Goal: Information Seeking & Learning: Learn about a topic

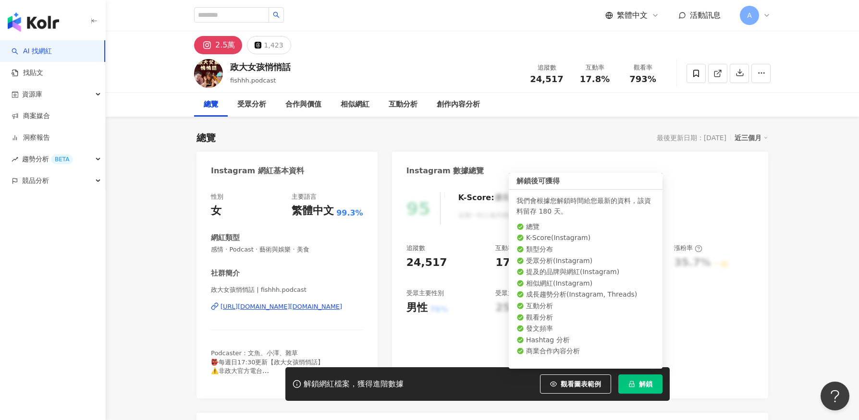
click at [633, 388] on button "解鎖" at bounding box center [640, 384] width 44 height 19
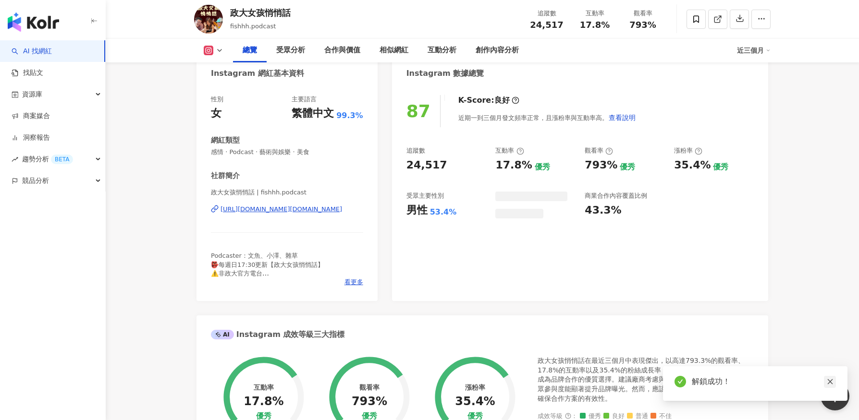
scroll to position [59, 0]
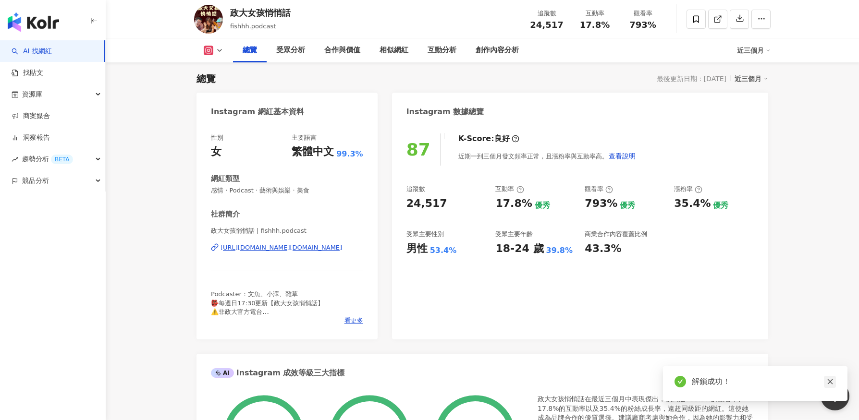
click at [831, 382] on icon "close" at bounding box center [830, 381] width 7 height 7
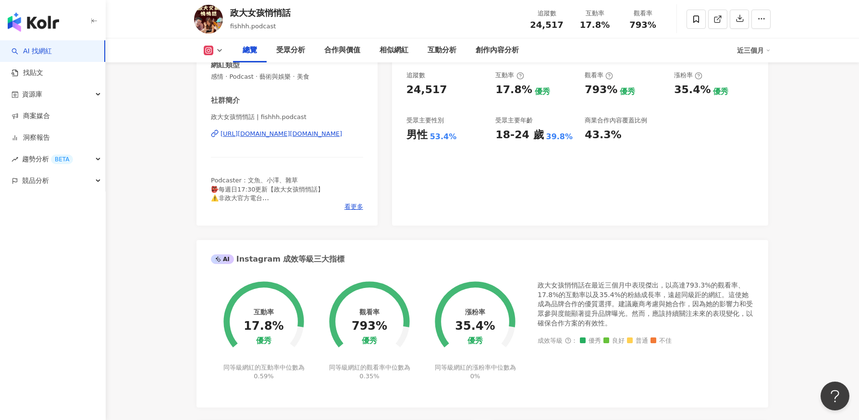
scroll to position [233, 0]
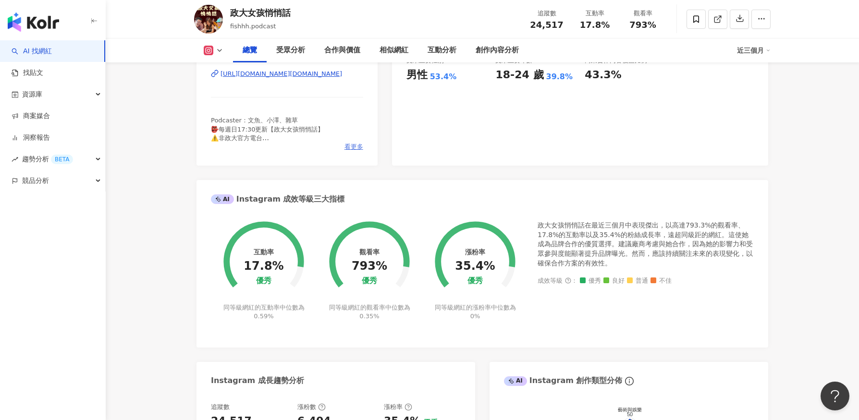
click at [351, 151] on span "看更多" at bounding box center [353, 147] width 19 height 9
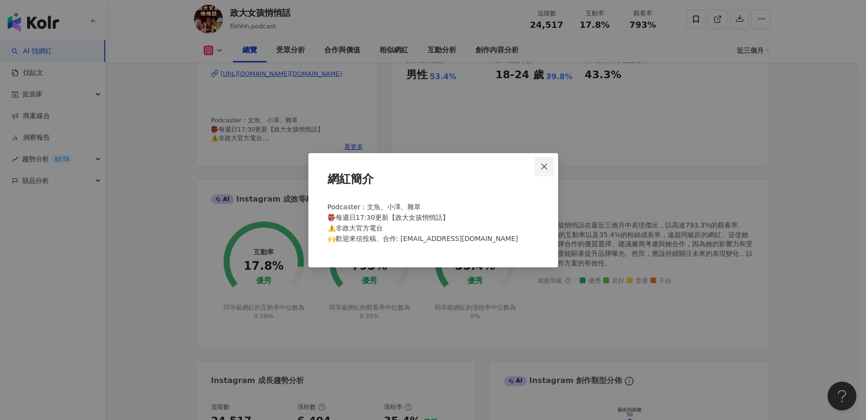
click at [539, 170] on span "Close" at bounding box center [544, 167] width 19 height 8
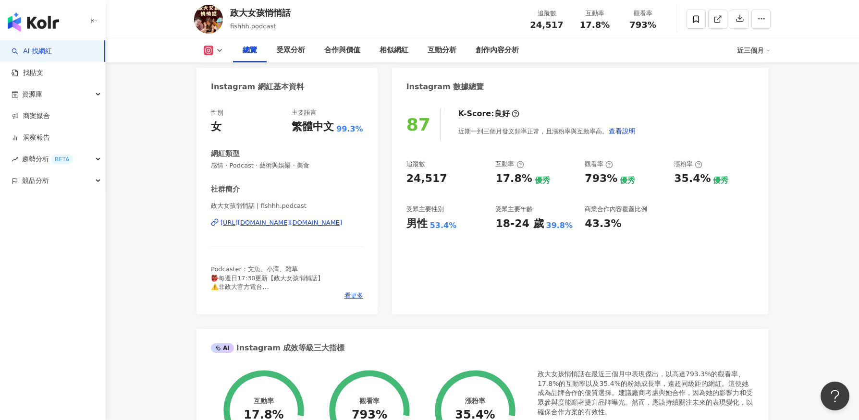
scroll to position [85, 0]
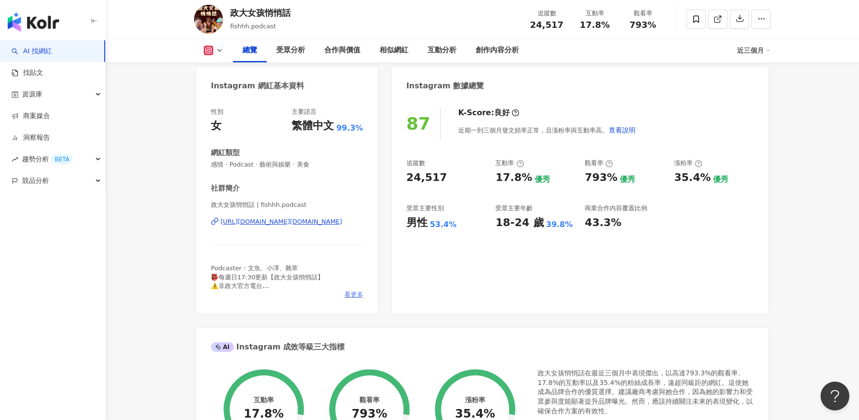
click at [347, 298] on span "看更多" at bounding box center [353, 295] width 19 height 9
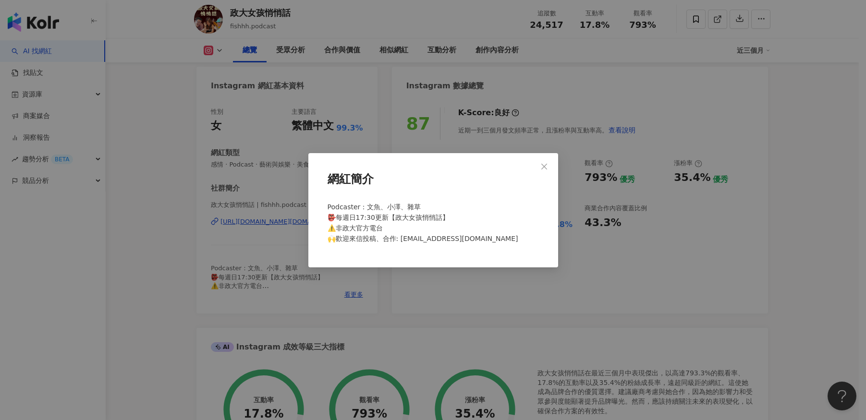
click at [565, 282] on div "網紅簡介 Podcaster：文魚、小澤、雜草 👺每週日17:30更新【政大女孩悄悄話】 ⚠️非政大官方電台 🙌歡迎來信投稿、合作: [EMAIL_ADDRE…" at bounding box center [433, 210] width 866 height 420
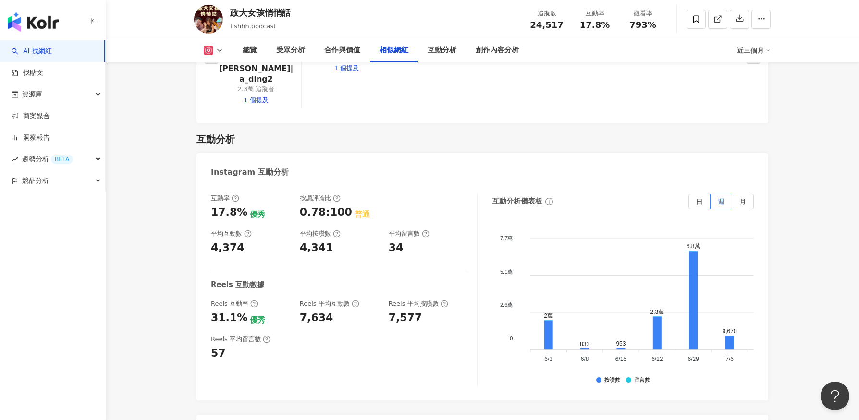
scroll to position [1858, 0]
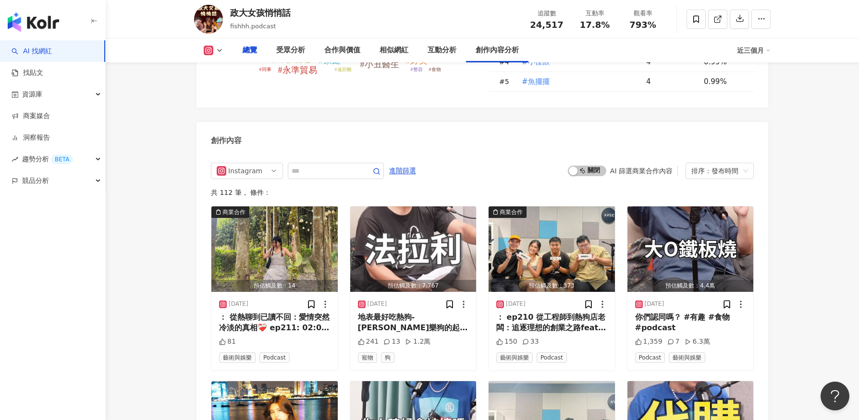
scroll to position [59, 0]
